Goal: Task Accomplishment & Management: Manage account settings

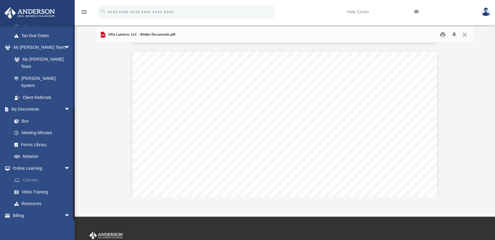
scroll to position [105, 0]
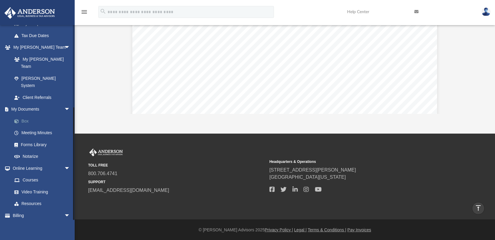
click at [26, 115] on link "Box" at bounding box center [43, 121] width 71 height 12
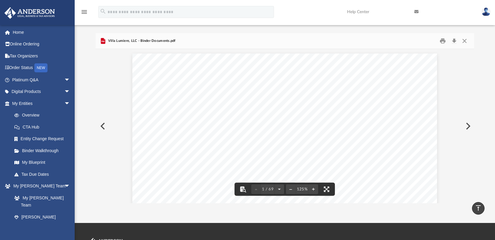
scroll to position [0, 0]
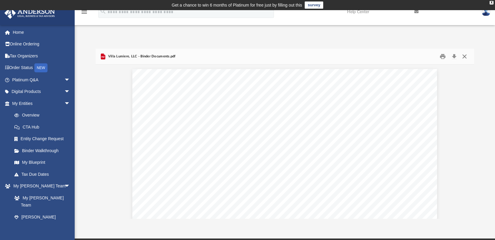
click at [466, 55] on button "Close" at bounding box center [464, 56] width 11 height 9
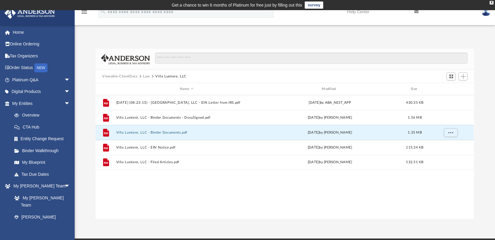
click at [148, 76] on button "Law" at bounding box center [146, 76] width 7 height 5
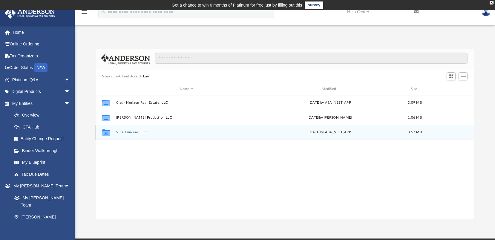
click at [136, 135] on div "Collaborated Folder Villa Lumiere, LLC [DATE] by ABA_NEST_APP 3.57 MB" at bounding box center [285, 132] width 378 height 15
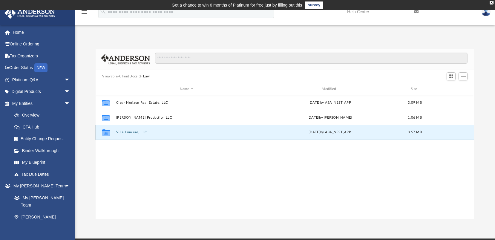
click at [136, 135] on div "Collaborated Folder Villa Lumiere, LLC [DATE] by ABA_NEST_APP 3.57 MB" at bounding box center [285, 132] width 378 height 15
click at [140, 131] on button "Villa Lumiere, LLC" at bounding box center [186, 132] width 141 height 4
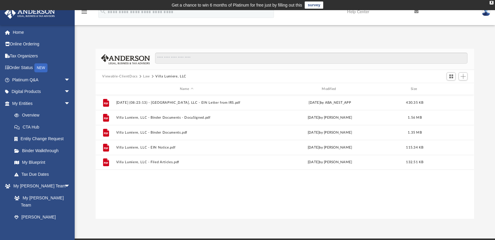
click at [194, 188] on div "File [DATE] (08:23:13) - [GEOGRAPHIC_DATA], LLC - EIN Letter from IRS.pdf [DATE…" at bounding box center [285, 157] width 378 height 124
click at [461, 74] on span "Add" at bounding box center [462, 76] width 5 height 5
click at [449, 87] on li "Upload" at bounding box center [454, 88] width 19 height 6
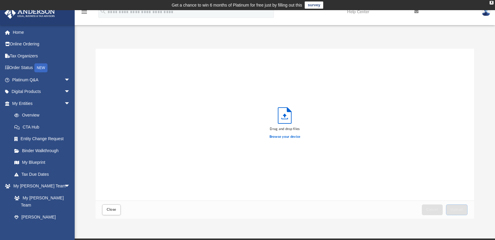
scroll to position [147, 373]
click at [283, 136] on label "Browse your device" at bounding box center [284, 136] width 31 height 5
click at [0, 0] on input "Browse your device" at bounding box center [0, 0] width 0 height 0
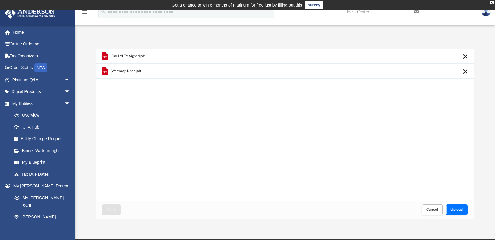
click at [458, 207] on span "Upload" at bounding box center [456, 209] width 13 height 4
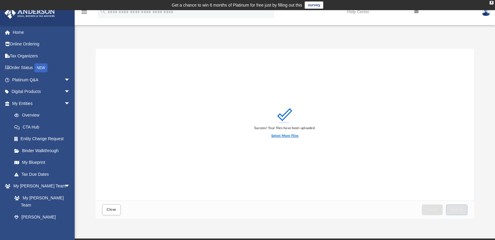
click at [284, 136] on label "Select More Files" at bounding box center [284, 135] width 27 height 5
click at [0, 0] on input "Select More Files" at bounding box center [0, 0] width 0 height 0
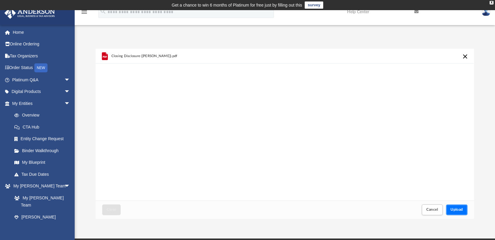
click at [455, 207] on span "Upload" at bounding box center [456, 209] width 13 height 4
